Goal: Task Accomplishment & Management: Manage account settings

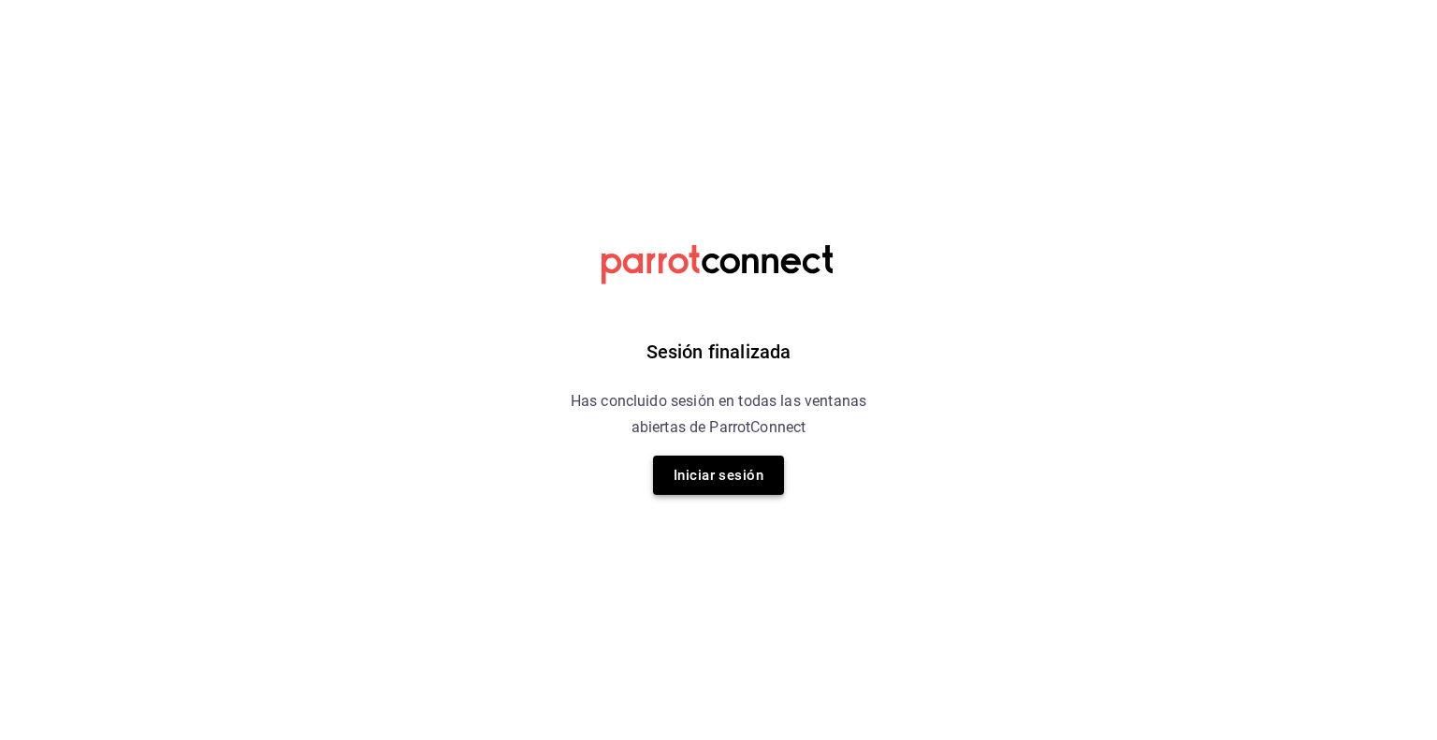
click at [748, 466] on button "Iniciar sesión" at bounding box center [718, 475] width 131 height 39
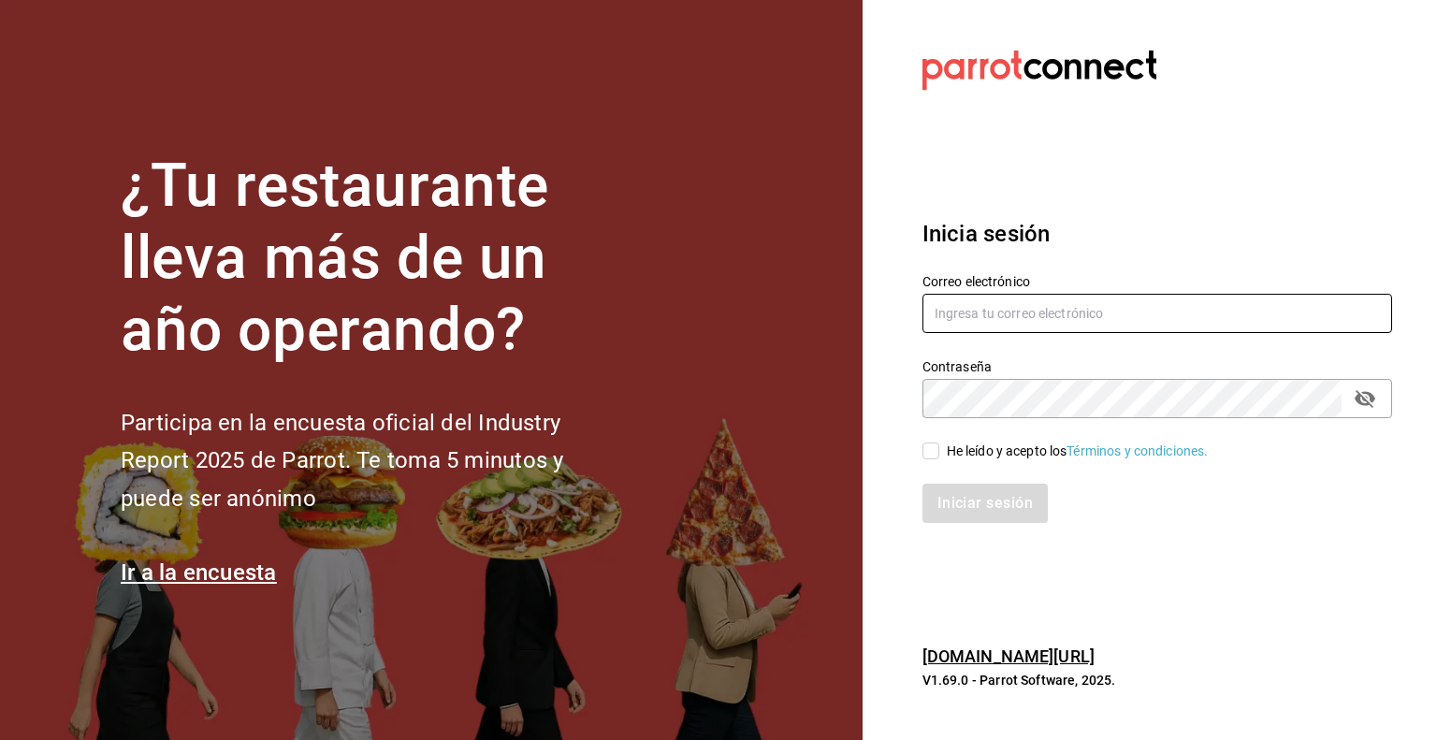
click at [961, 313] on input "text" at bounding box center [1158, 313] width 470 height 39
type input "rafaed021@gmail.com"
click at [973, 458] on div "He leído y acepto los Términos y condiciones." at bounding box center [1078, 452] width 262 height 20
click at [939, 458] on input "He leído y acepto los Términos y condiciones." at bounding box center [931, 451] width 17 height 17
checkbox input "true"
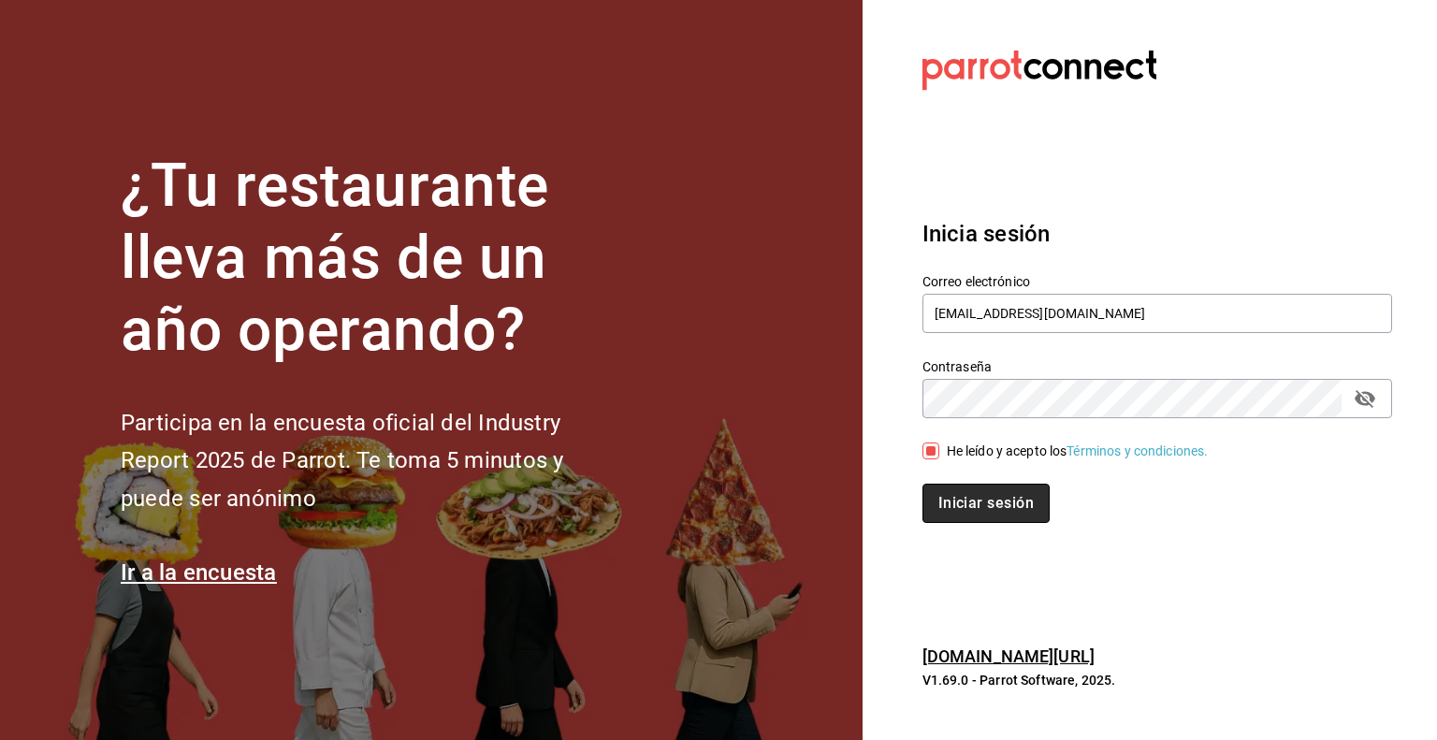
click at [966, 501] on button "Iniciar sesión" at bounding box center [986, 503] width 127 height 39
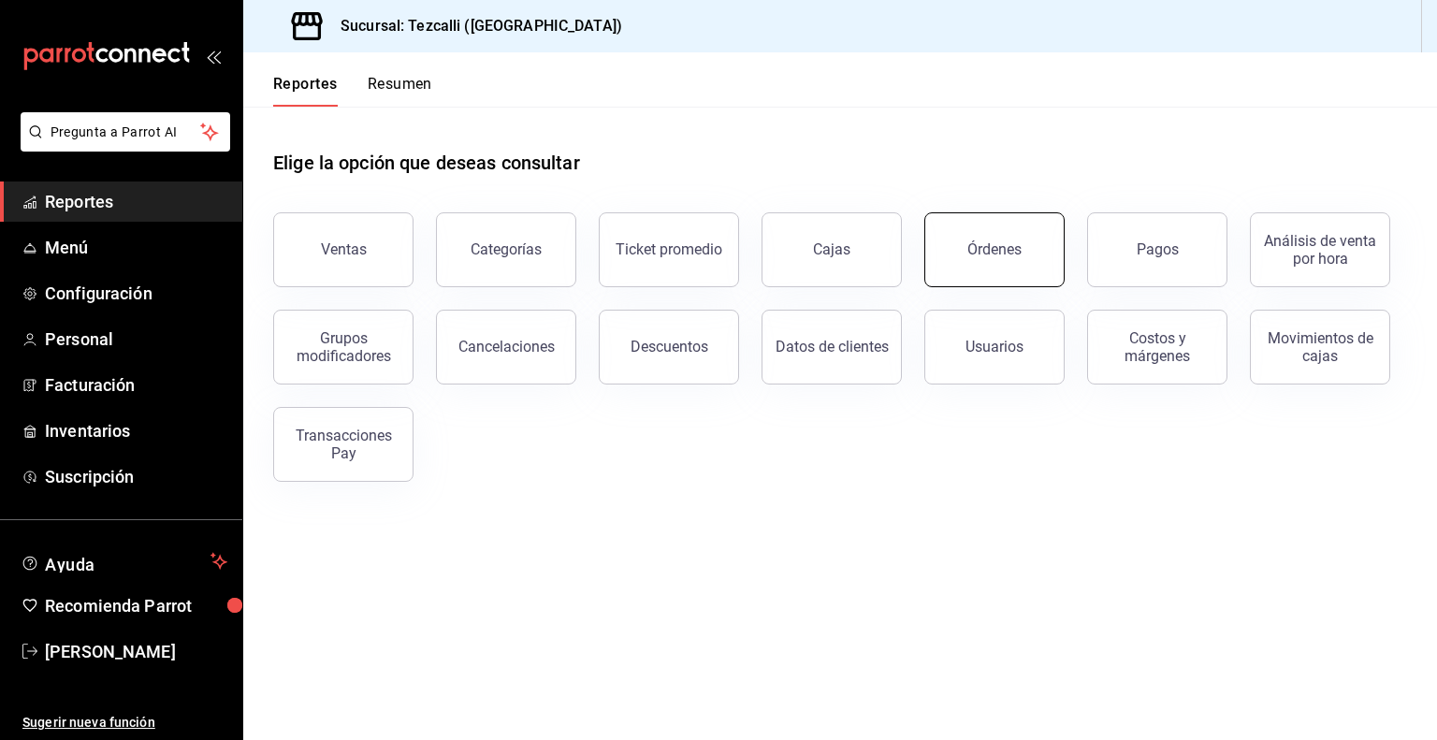
click at [1016, 255] on div "Órdenes" at bounding box center [994, 249] width 54 height 18
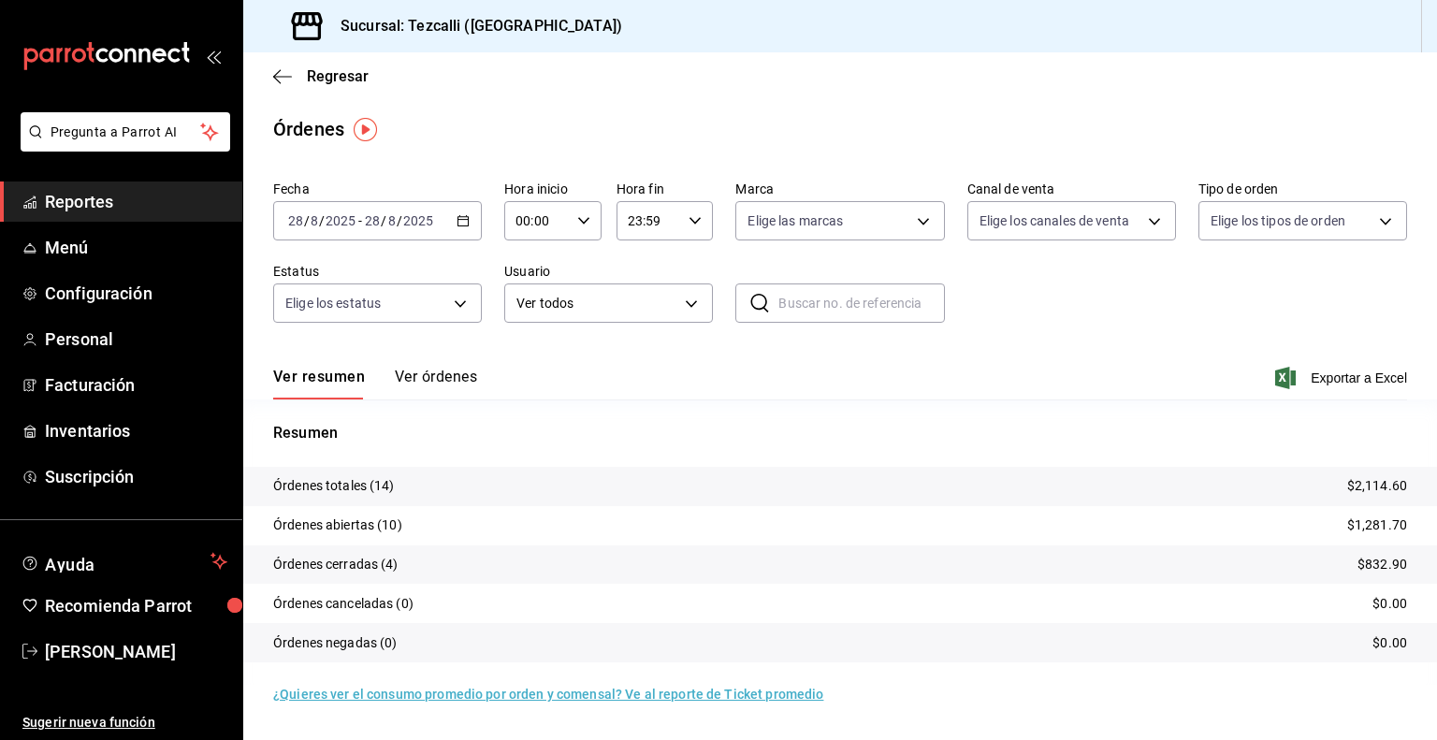
click at [126, 196] on span "Reportes" at bounding box center [136, 201] width 182 height 25
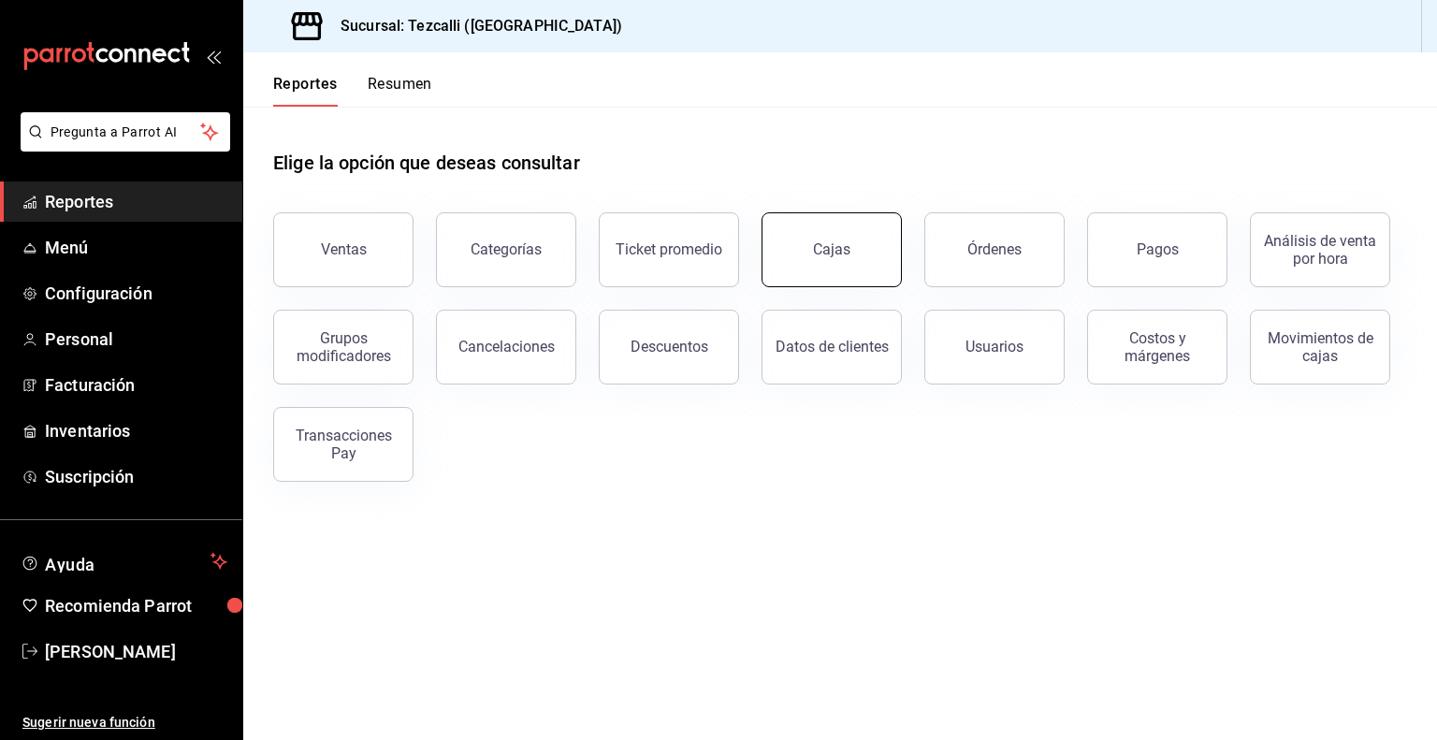
click at [863, 223] on button "Cajas" at bounding box center [832, 249] width 140 height 75
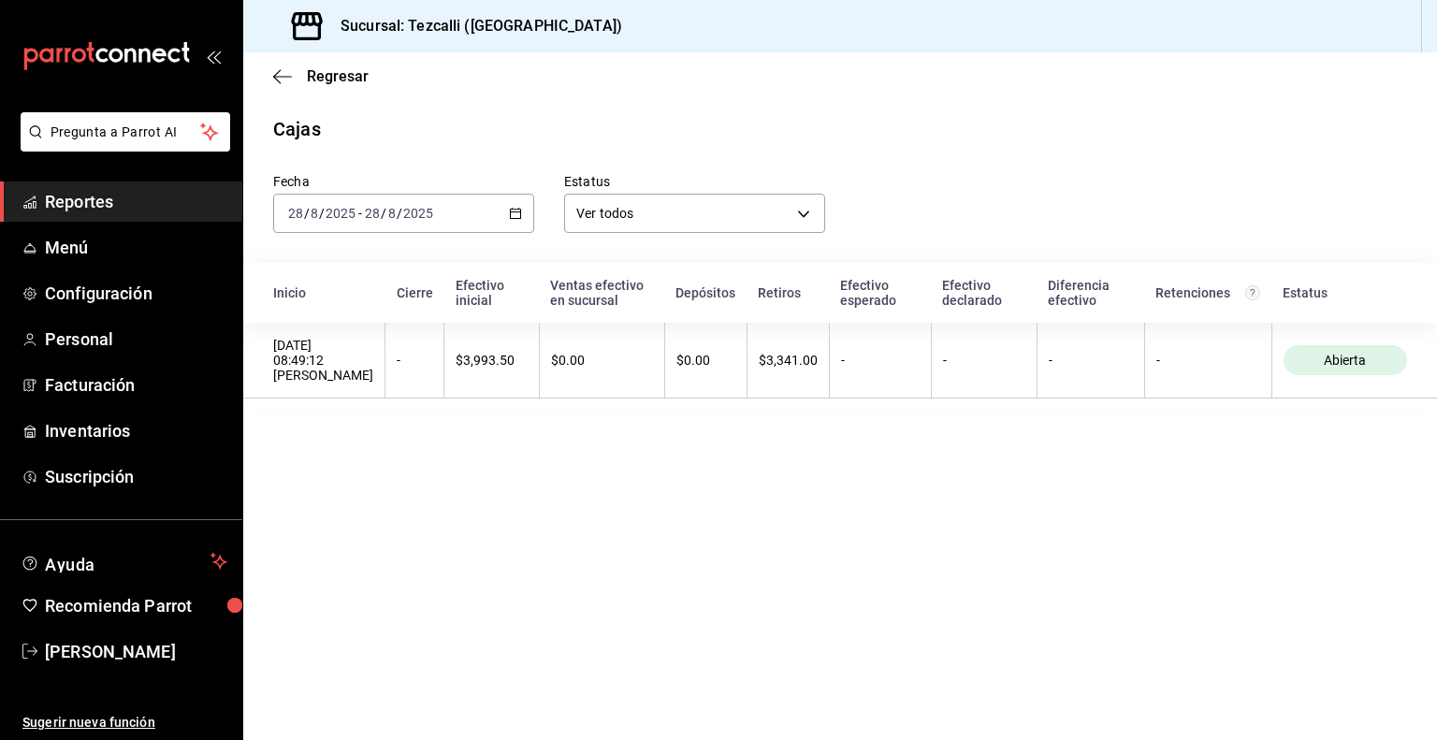
click at [423, 212] on input "2025" at bounding box center [418, 213] width 32 height 15
click at [385, 311] on span "Ayer" at bounding box center [361, 312] width 145 height 20
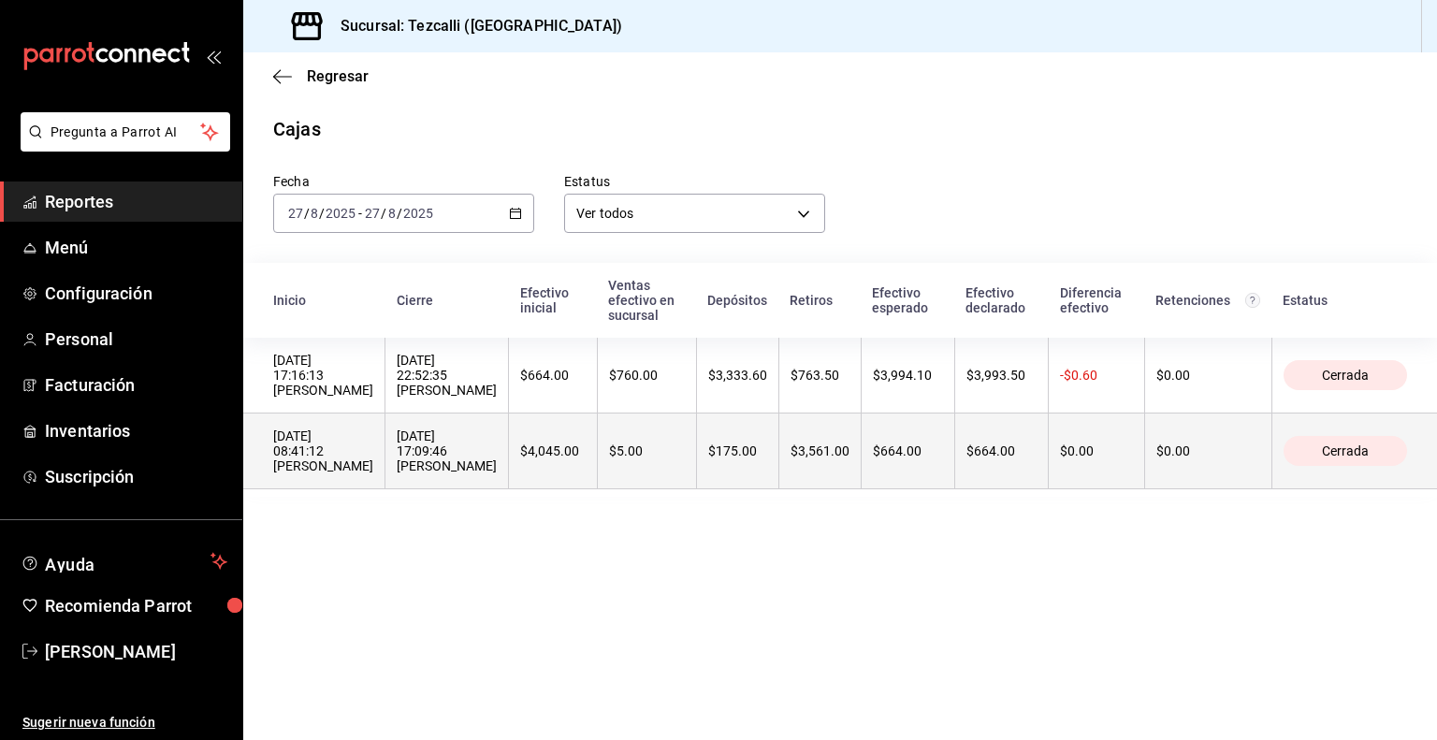
click at [497, 448] on div "27/08/2025 17:09:46 Esmeralda Martinez" at bounding box center [447, 451] width 100 height 45
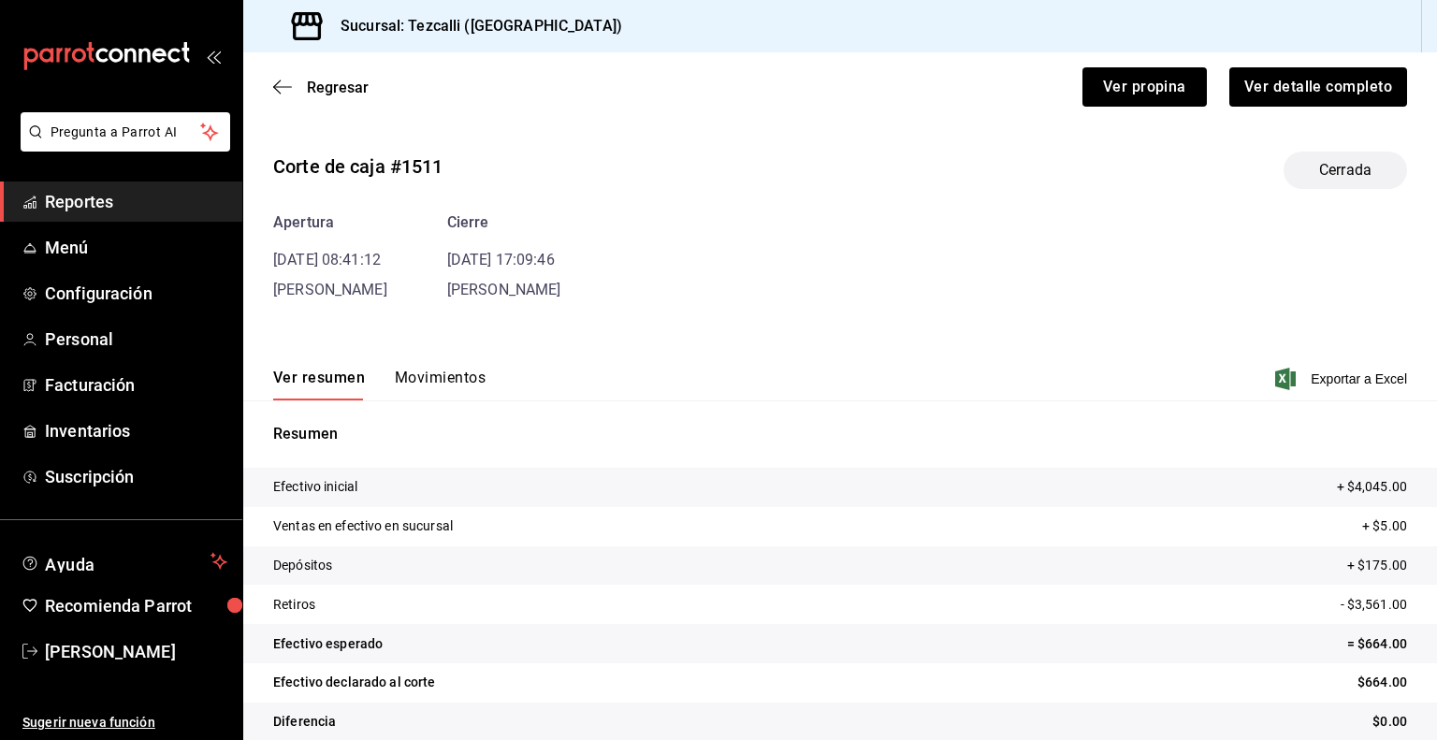
click at [433, 381] on button "Movimientos" at bounding box center [440, 385] width 91 height 32
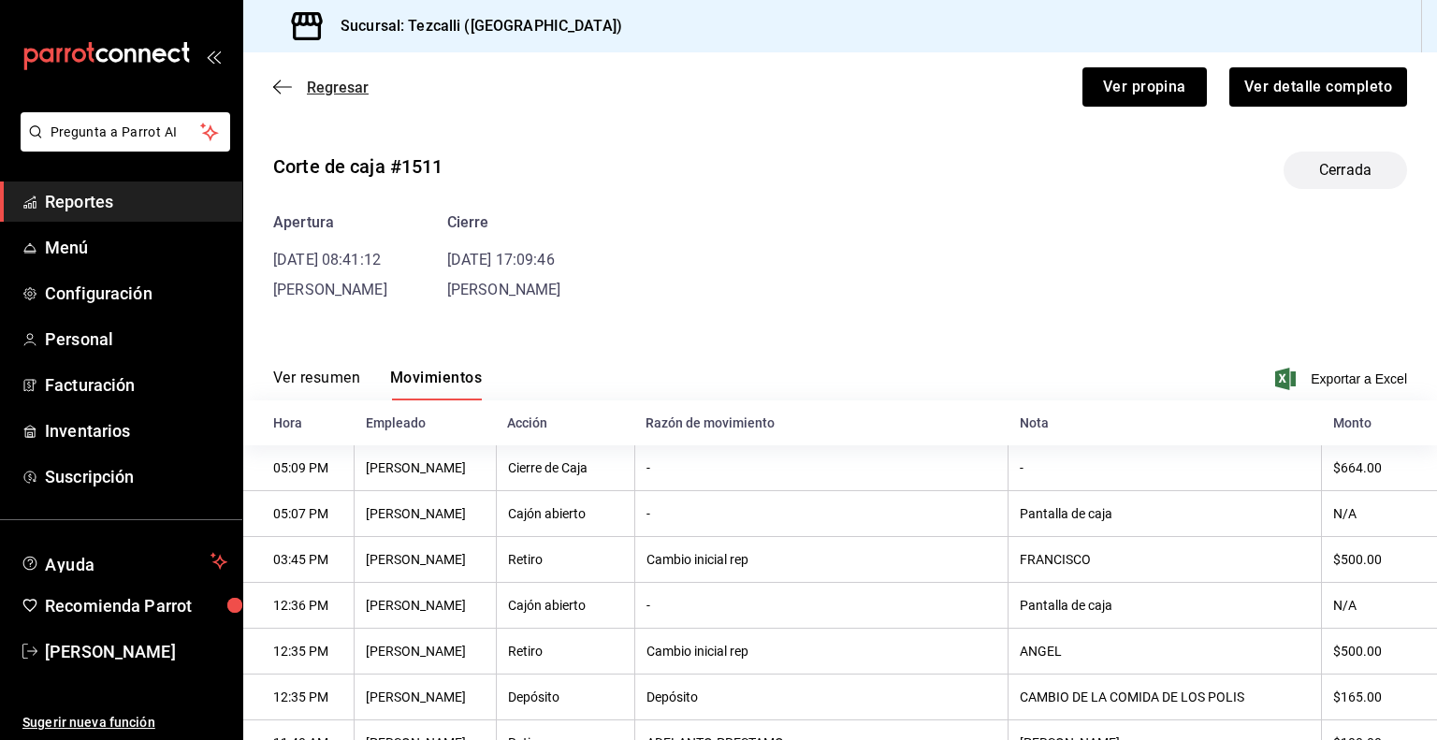
click at [330, 85] on span "Regresar" at bounding box center [338, 88] width 62 height 18
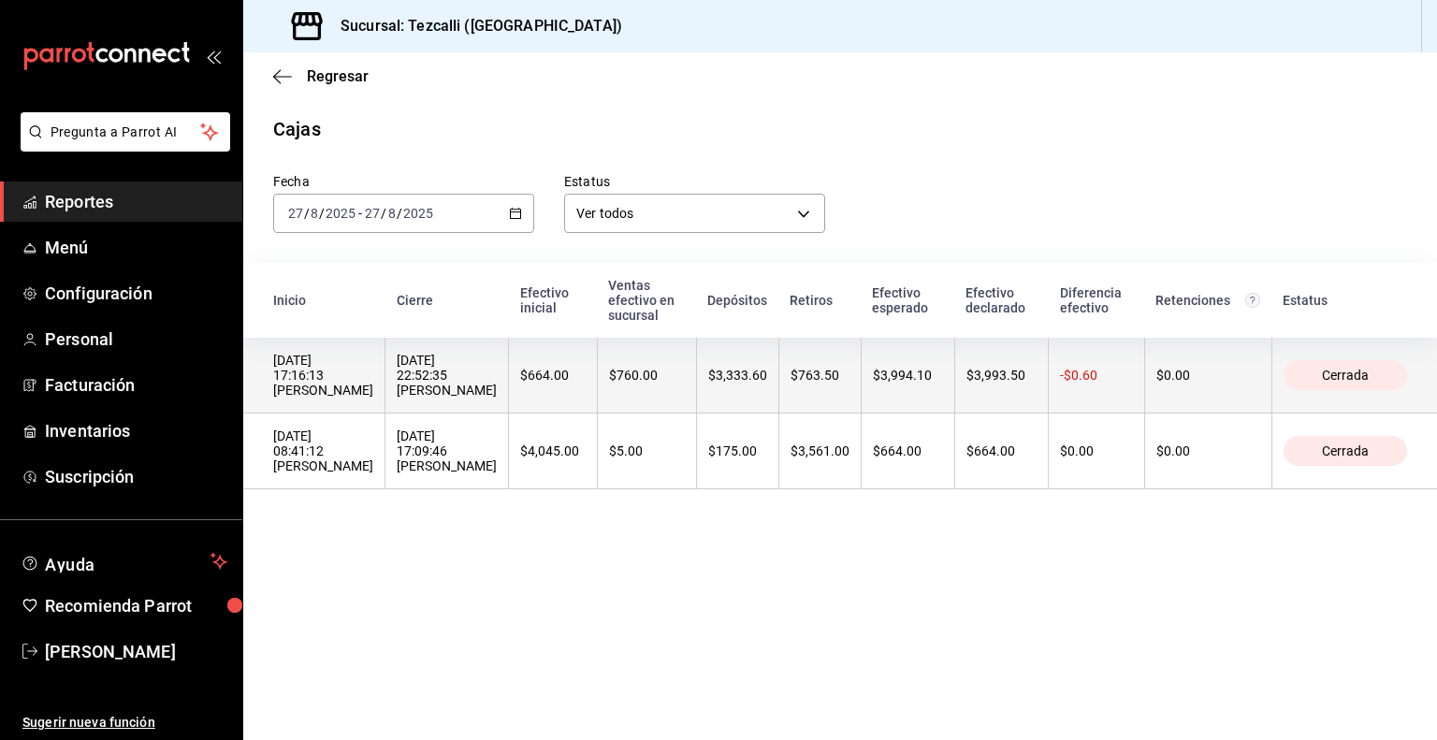
click at [443, 373] on div "27/08/2025 22:52:35 Esmeralda Martinez" at bounding box center [447, 375] width 100 height 45
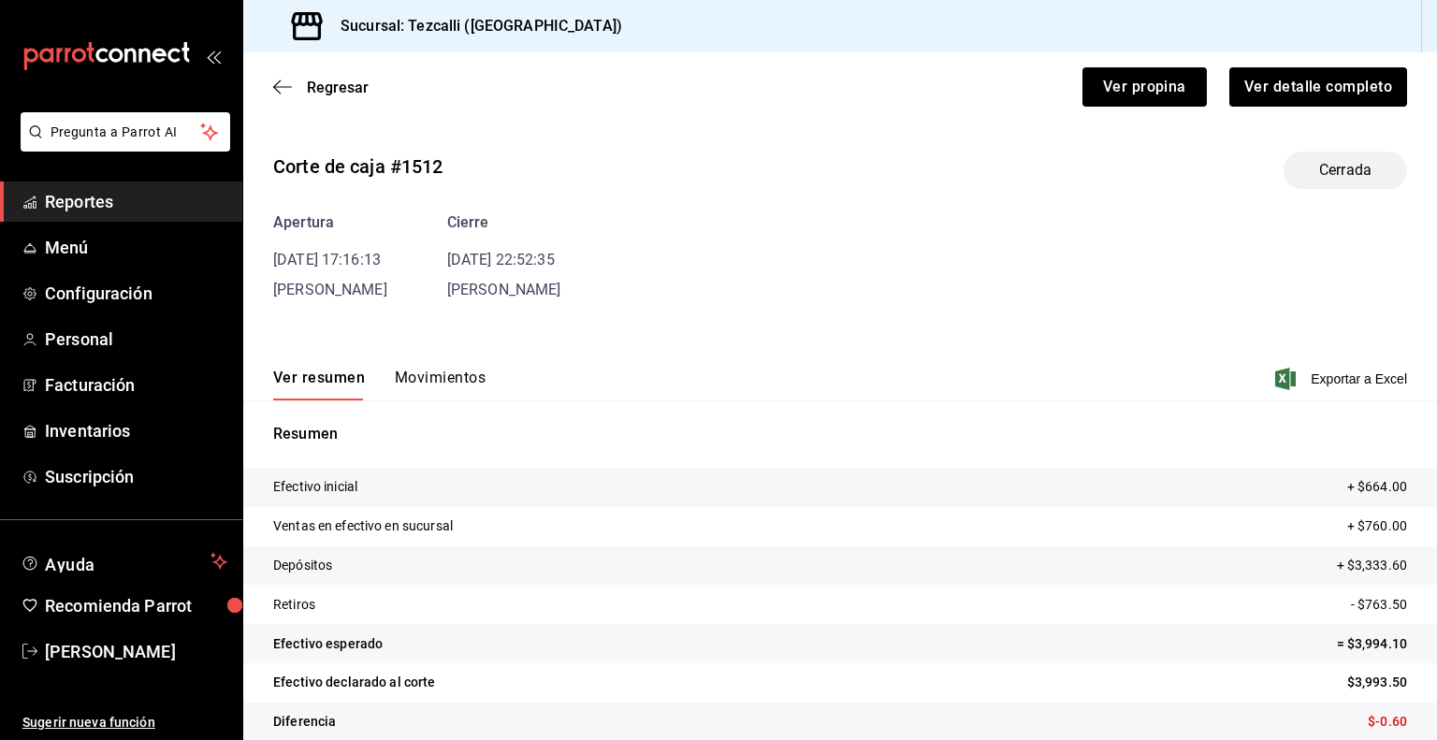
click at [442, 377] on button "Movimientos" at bounding box center [440, 385] width 91 height 32
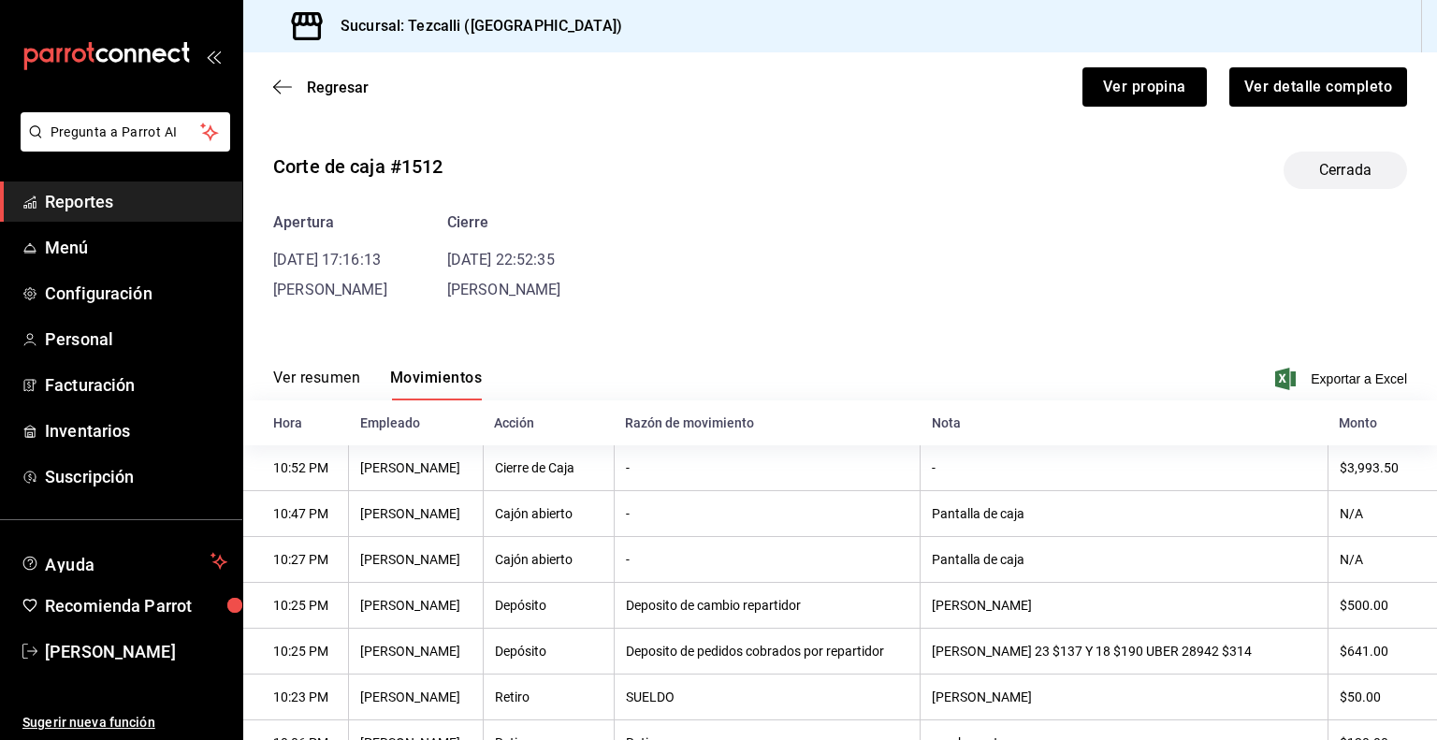
click at [71, 193] on span "Reportes" at bounding box center [136, 201] width 182 height 25
